Goal: Information Seeking & Learning: Learn about a topic

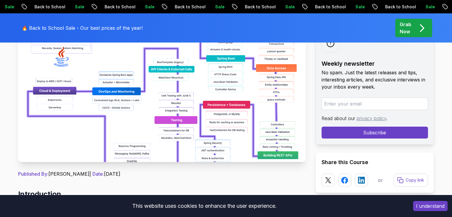
click at [172, 111] on img at bounding box center [162, 95] width 288 height 134
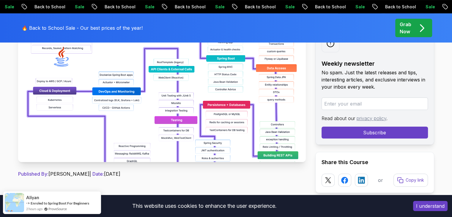
scroll to position [62, 0]
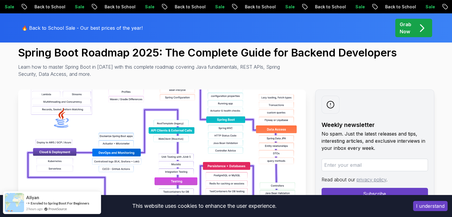
click at [162, 118] on img at bounding box center [162, 156] width 288 height 134
click at [127, 112] on img at bounding box center [162, 156] width 288 height 134
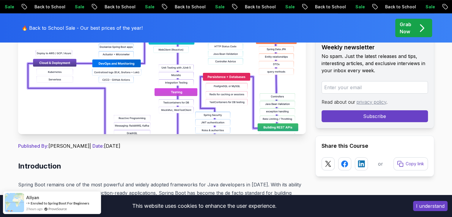
scroll to position [152, 0]
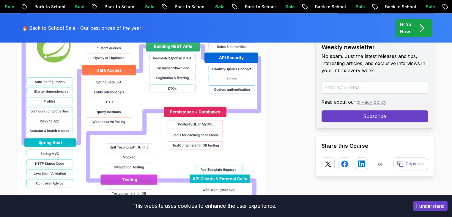
click at [127, 112] on img at bounding box center [141, 101] width 247 height 380
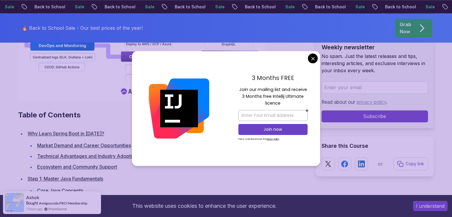
scroll to position [767, 0]
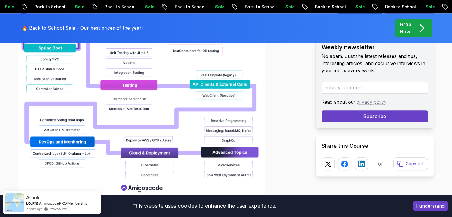
click at [166, 119] on img at bounding box center [141, 7] width 247 height 380
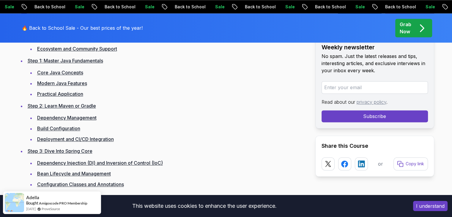
scroll to position [885, 0]
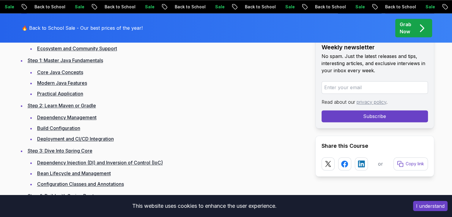
click at [72, 61] on link "Step 1: Master Java Fundamentals" at bounding box center [65, 60] width 75 height 6
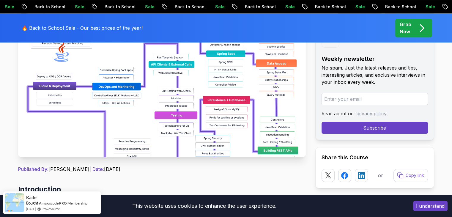
scroll to position [130, 0]
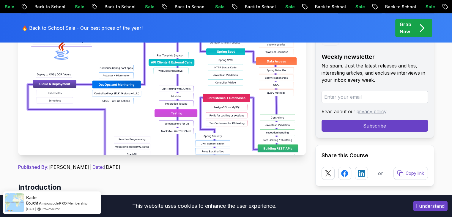
click at [197, 130] on img at bounding box center [162, 88] width 288 height 134
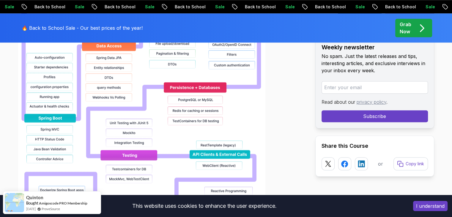
scroll to position [591, 0]
